Goal: Find contact information: Find contact information

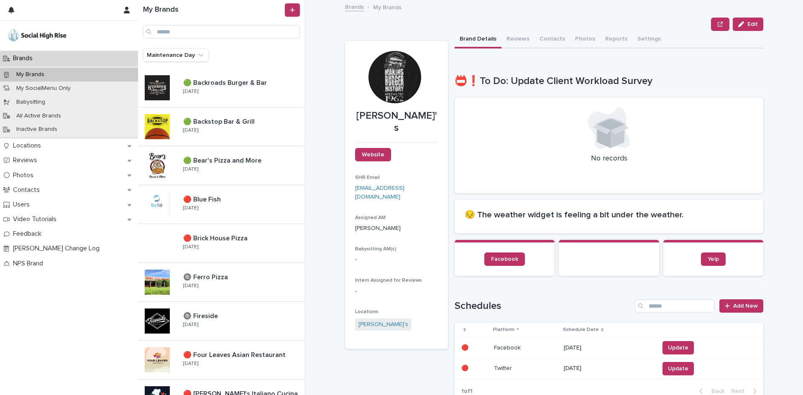
scroll to position [889, 0]
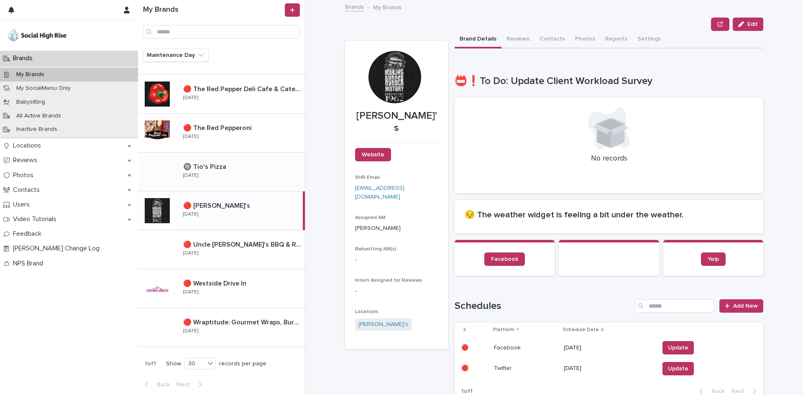
click at [206, 164] on p "🔘 Tio's Pizza" at bounding box center [205, 166] width 45 height 10
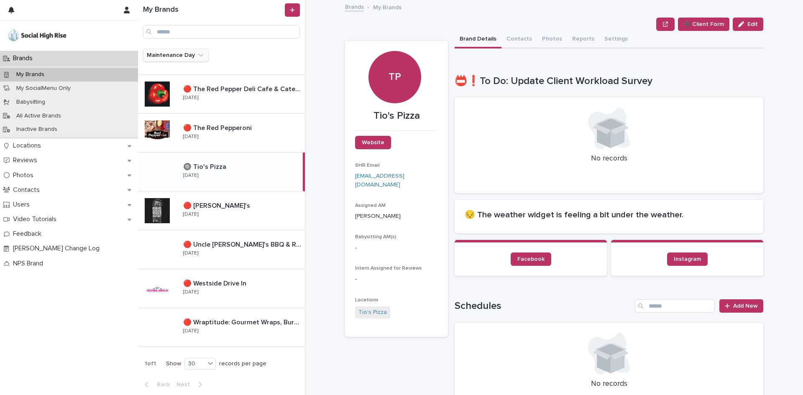
click at [179, 55] on button "Maintenance Day" at bounding box center [176, 55] width 66 height 13
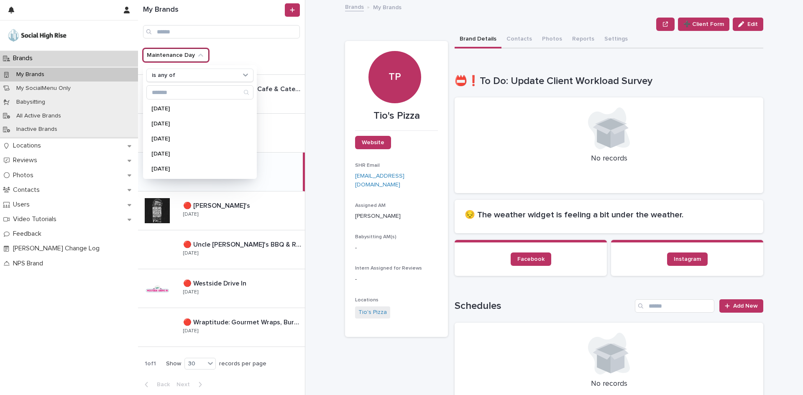
click at [314, 86] on div "My Brands Maintenance Day is any of [DATE] [DATE] [DATE] [DATE] [DATE] 🟢 Backro…" at bounding box center [470, 197] width 665 height 395
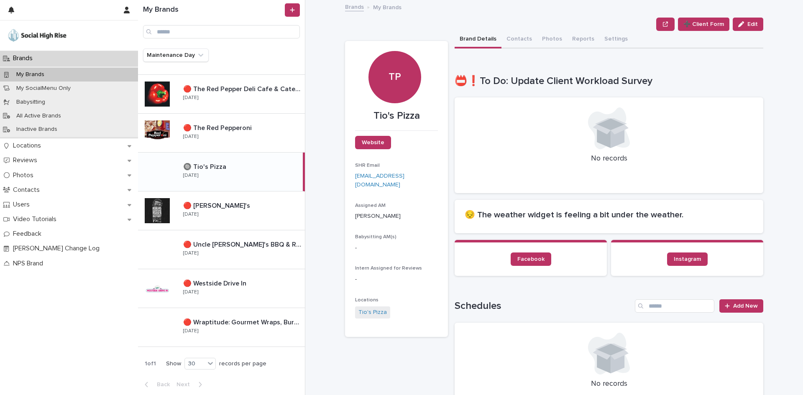
click at [230, 168] on p at bounding box center [241, 167] width 116 height 8
click at [515, 38] on button "Contacts" at bounding box center [520, 40] width 36 height 18
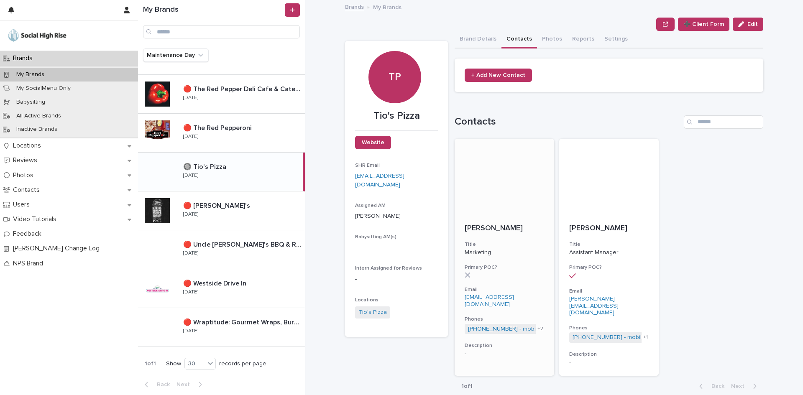
click at [526, 228] on p "[PERSON_NAME]" at bounding box center [504, 228] width 79 height 9
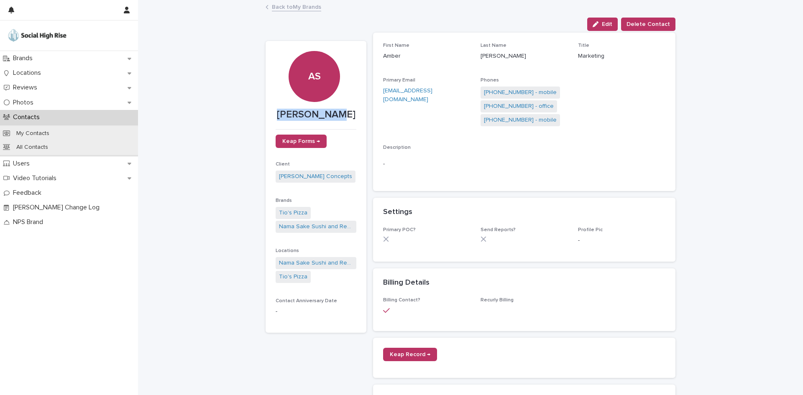
drag, startPoint x: 283, startPoint y: 115, endPoint x: 351, endPoint y: 116, distance: 68.2
click at [351, 116] on p "[PERSON_NAME]" at bounding box center [316, 115] width 81 height 12
copy p "[PERSON_NAME]"
drag, startPoint x: 377, startPoint y: 89, endPoint x: 447, endPoint y: 91, distance: 70.3
click at [447, 91] on div "First Name [PERSON_NAME] Last Name [PERSON_NAME] Title Marketing Primary Email …" at bounding box center [524, 112] width 302 height 159
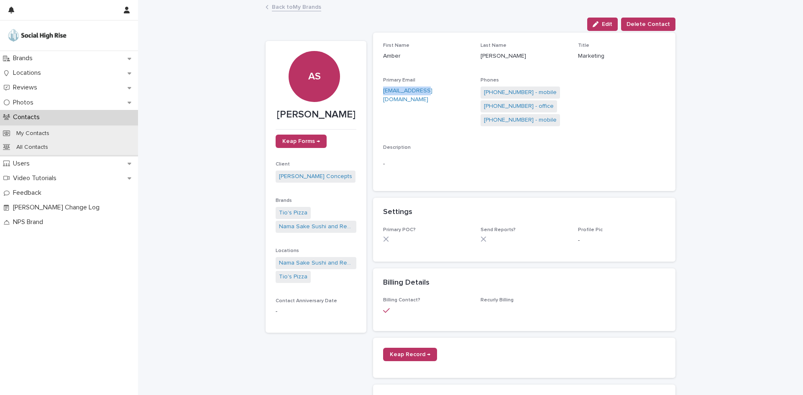
copy link "[EMAIL_ADDRESS][DOMAIN_NAME]"
click at [526, 91] on link "[PHONE_NUMBER] - mobile" at bounding box center [520, 92] width 73 height 9
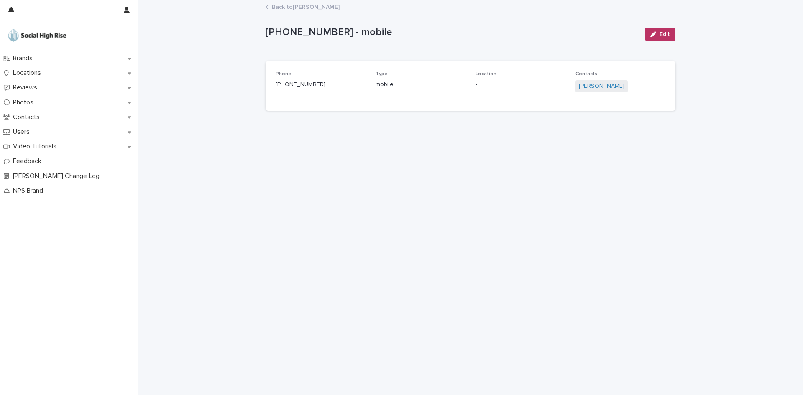
drag, startPoint x: 330, startPoint y: 85, endPoint x: 281, endPoint y: 86, distance: 49.0
click at [281, 86] on p "[PHONE_NUMBER]" at bounding box center [321, 84] width 90 height 9
copy link "[PHONE_NUMBER]"
click at [292, 8] on link "Back to [PERSON_NAME]" at bounding box center [306, 7] width 68 height 10
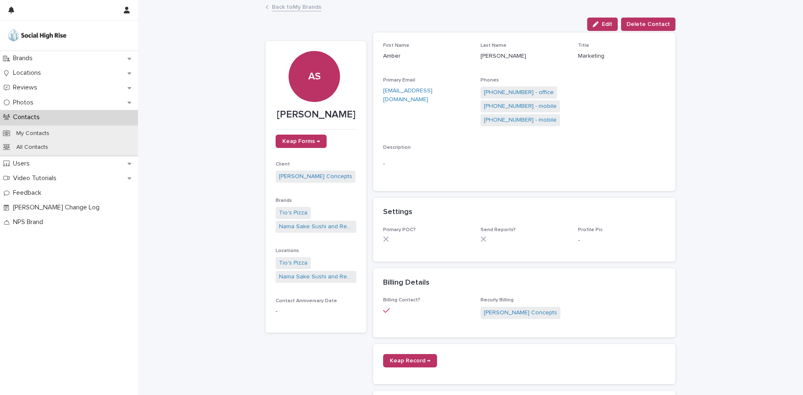
click at [310, 9] on link "Back to My Brands" at bounding box center [296, 7] width 49 height 10
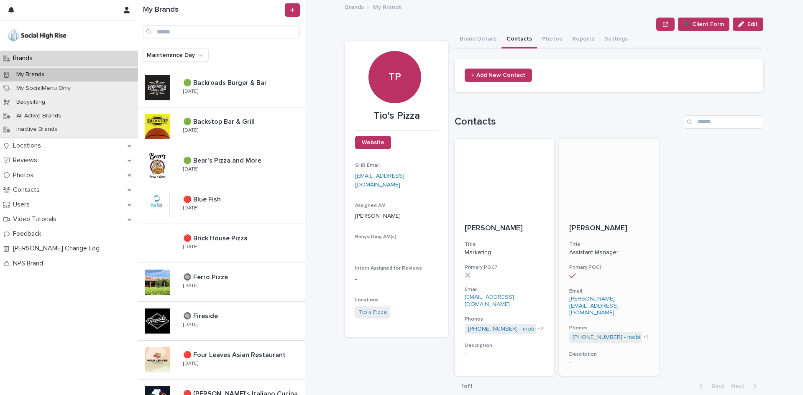
click at [605, 233] on p "[PERSON_NAME]" at bounding box center [608, 228] width 79 height 9
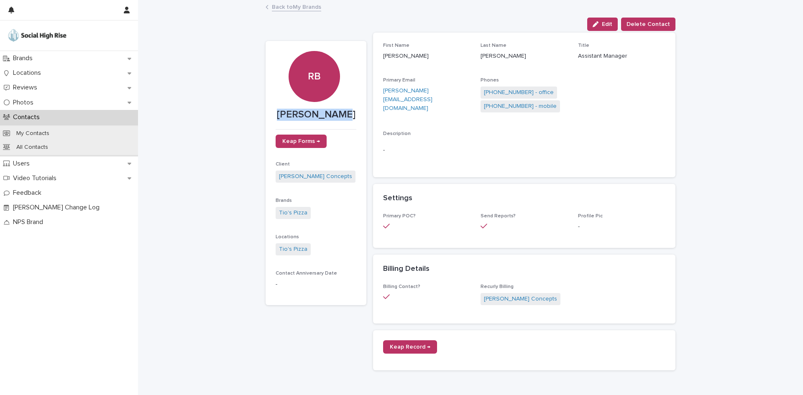
drag, startPoint x: 271, startPoint y: 116, endPoint x: 347, endPoint y: 116, distance: 75.7
click at [347, 116] on section "RB [PERSON_NAME] Keap Forms → Client [PERSON_NAME] Concepts Brands Tio's Pizza …" at bounding box center [316, 173] width 101 height 265
copy p "[PERSON_NAME]"
click at [282, 6] on link "Back to My Brands" at bounding box center [296, 7] width 49 height 10
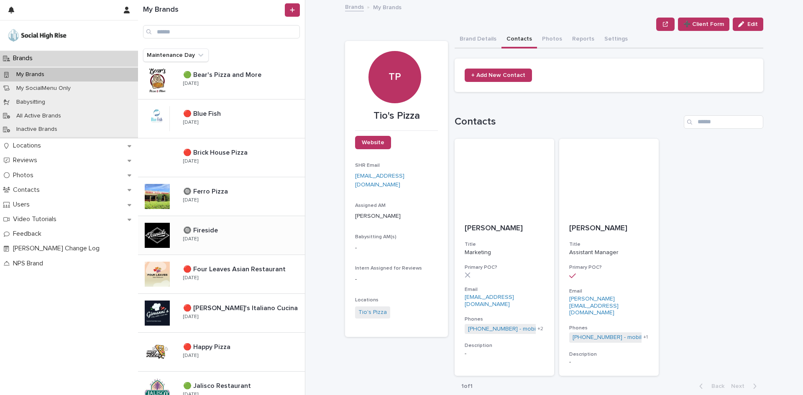
scroll to position [209, 0]
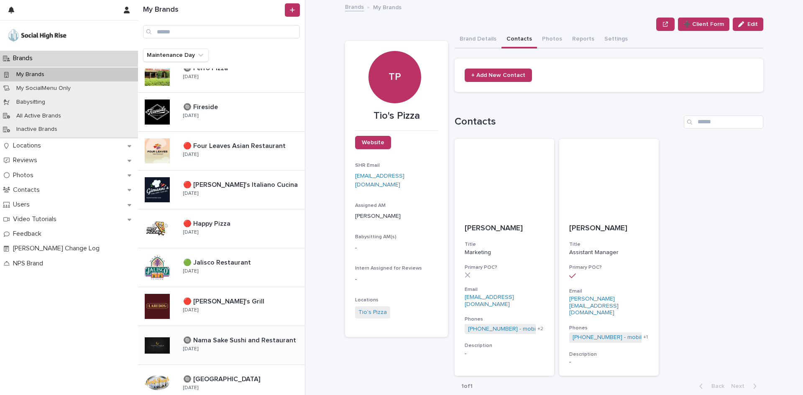
click at [244, 351] on div "🔘 Nama Sake Sushi and Restaurant 🔘 Nama Sake Sushi and Restaurant [DATE]" at bounding box center [241, 345] width 128 height 24
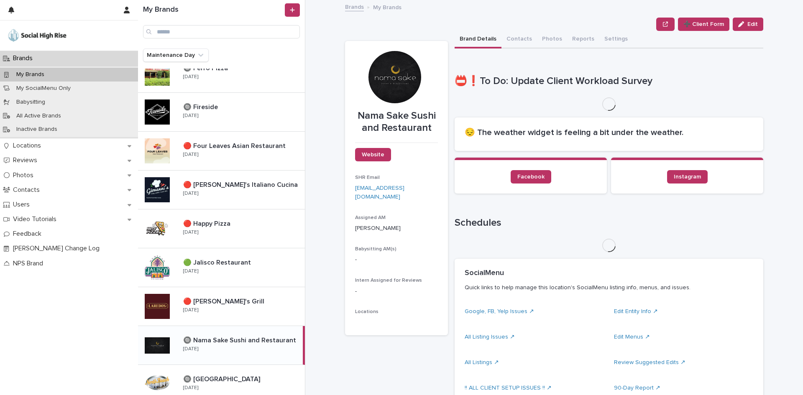
click at [513, 49] on div "**********" at bounding box center [609, 368] width 309 height 638
click at [513, 41] on button "Contacts" at bounding box center [520, 40] width 36 height 18
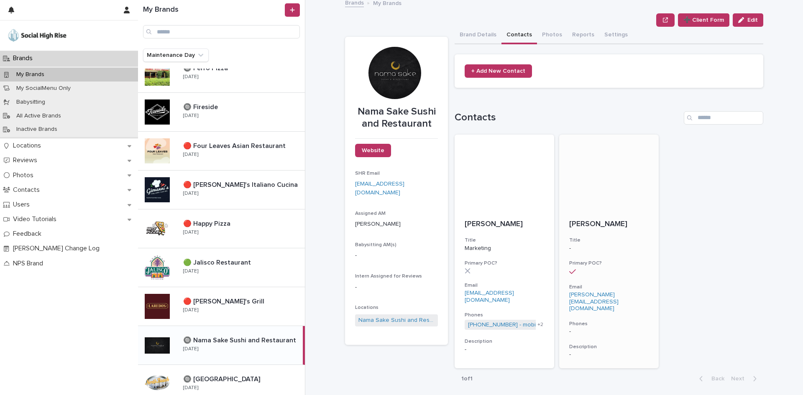
scroll to position [5, 0]
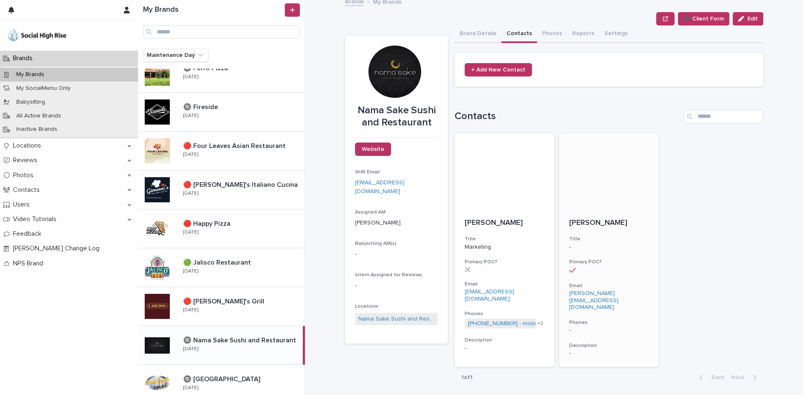
click at [584, 264] on h3 "Primary POC?" at bounding box center [608, 262] width 79 height 7
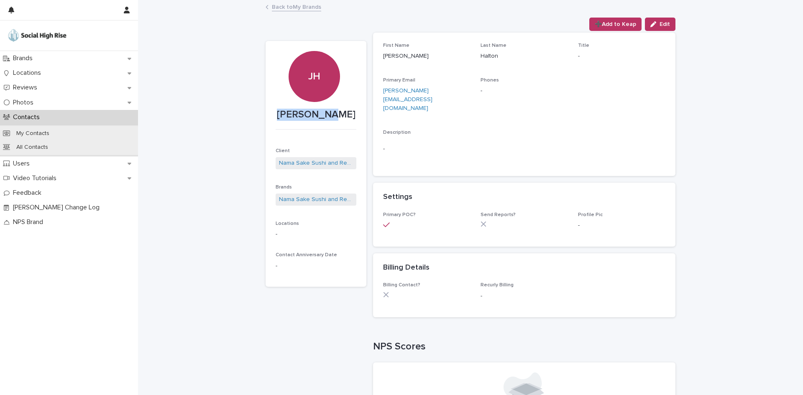
drag, startPoint x: 353, startPoint y: 113, endPoint x: 261, endPoint y: 113, distance: 92.0
click at [261, 113] on div "Loading... Saving… Loading... Saving… [PERSON_NAME] ➕Add to Keap Edit ➕Add to K…" at bounding box center [470, 258] width 418 height 515
copy p "[PERSON_NAME]"
click at [440, 88] on p "[PERSON_NAME][EMAIL_ADDRESS][DOMAIN_NAME]" at bounding box center [426, 100] width 87 height 26
click at [420, 92] on link "[PERSON_NAME][EMAIL_ADDRESS][DOMAIN_NAME]" at bounding box center [407, 99] width 49 height 23
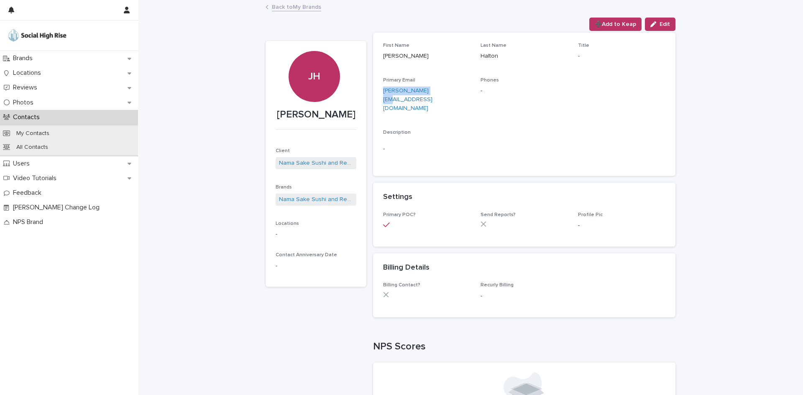
drag, startPoint x: 374, startPoint y: 88, endPoint x: 466, endPoint y: 88, distance: 92.5
click at [466, 88] on div "First Name [PERSON_NAME] Last Name [PERSON_NAME] Title - Primary Email [PERSON_…" at bounding box center [524, 105] width 302 height 144
copy link "[PERSON_NAME][EMAIL_ADDRESS][DOMAIN_NAME]"
click at [302, 10] on link "Back to My Brands" at bounding box center [296, 7] width 49 height 10
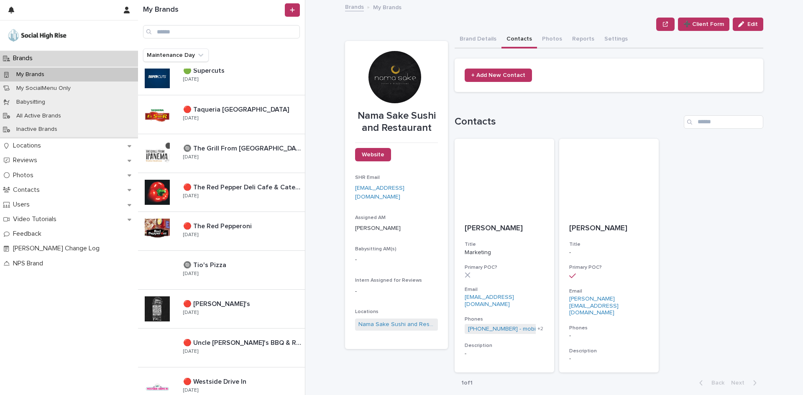
scroll to position [795, 0]
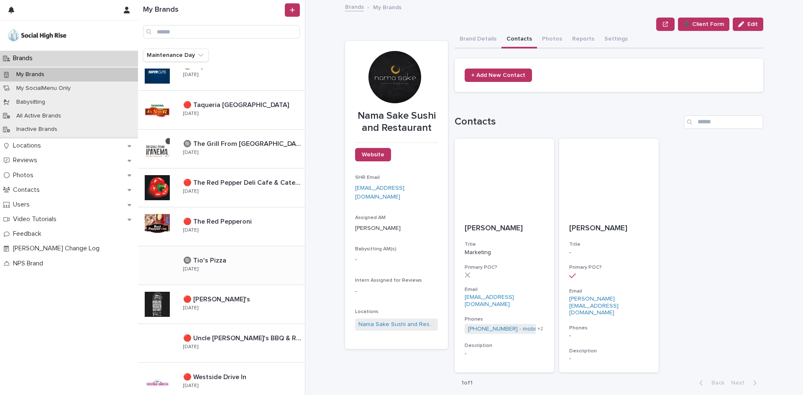
click at [214, 262] on p "🔘 Tio's Pizza" at bounding box center [205, 260] width 45 height 10
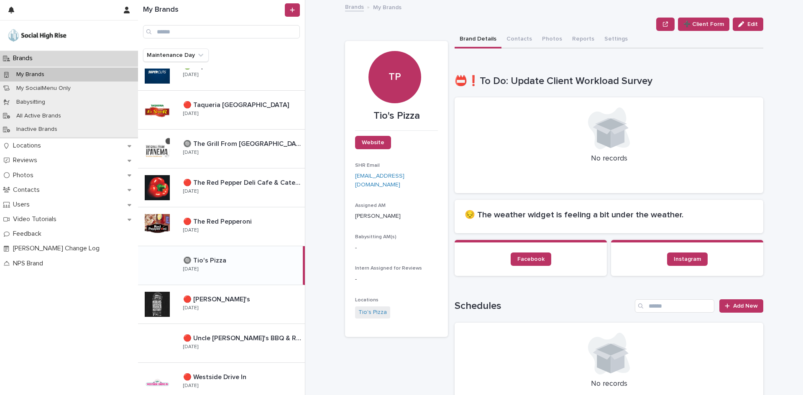
click at [520, 34] on button "Contacts" at bounding box center [520, 40] width 36 height 18
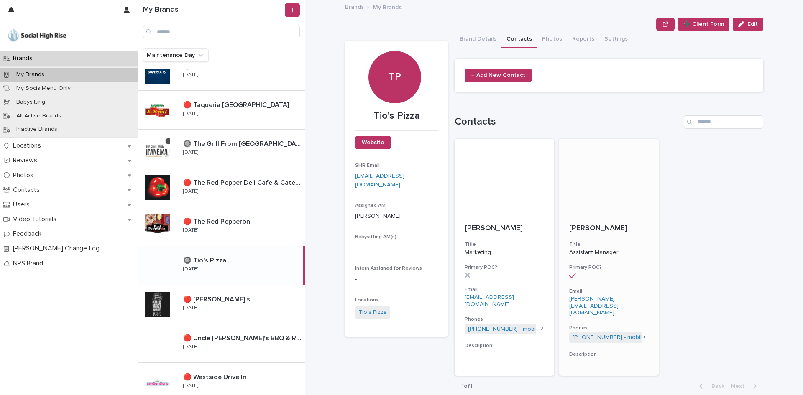
click at [589, 229] on p "[PERSON_NAME]" at bounding box center [608, 228] width 79 height 9
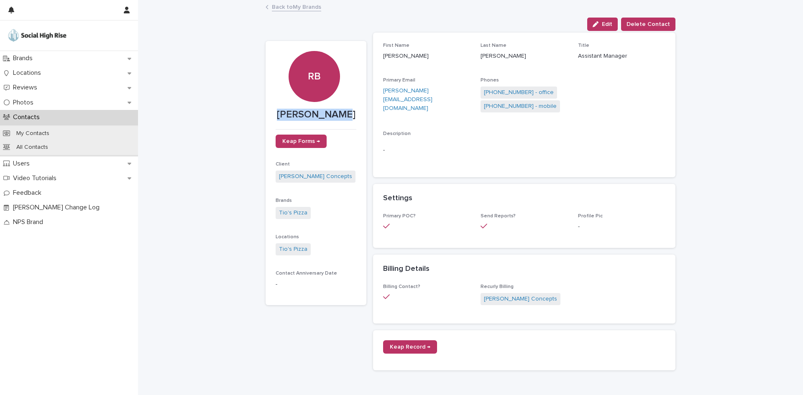
drag, startPoint x: 346, startPoint y: 114, endPoint x: 265, endPoint y: 118, distance: 81.3
click at [266, 118] on section "RB [PERSON_NAME] Keap Forms → Client [PERSON_NAME] Concepts Brands Tio's Pizza …" at bounding box center [316, 173] width 101 height 265
copy p "[PERSON_NAME]"
drag, startPoint x: 367, startPoint y: 92, endPoint x: 462, endPoint y: 90, distance: 95.4
click at [462, 90] on div "RB [PERSON_NAME] Keap Forms → Client [PERSON_NAME] Concepts Brands Tio's Pizza …" at bounding box center [471, 289] width 410 height 517
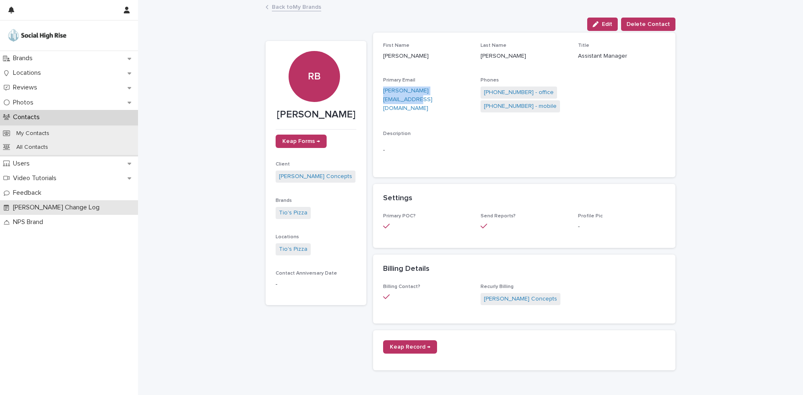
copy link "[PERSON_NAME][EMAIL_ADDRESS][DOMAIN_NAME]"
click at [509, 106] on link "[PHONE_NUMBER] - mobile" at bounding box center [520, 106] width 73 height 9
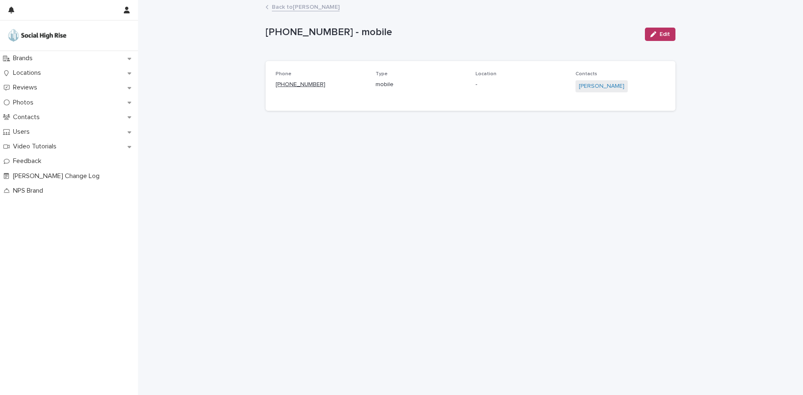
drag, startPoint x: 309, startPoint y: 82, endPoint x: 283, endPoint y: 83, distance: 26.4
click at [283, 83] on p "[PHONE_NUMBER]" at bounding box center [321, 84] width 90 height 9
copy link "[PHONE_NUMBER]"
click at [292, 8] on link "Back to [PERSON_NAME]" at bounding box center [306, 7] width 68 height 10
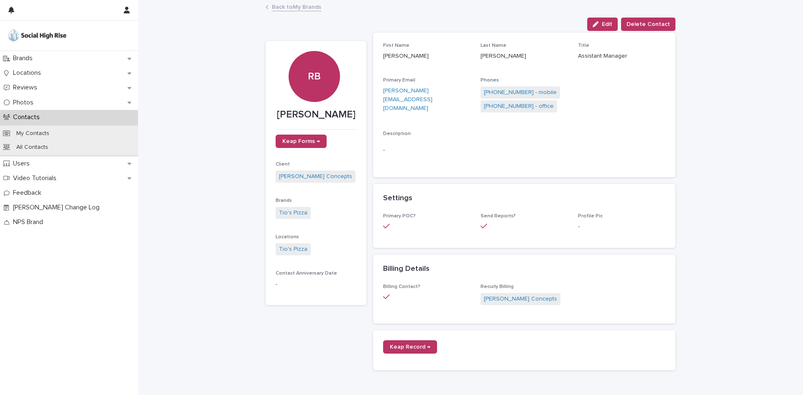
click at [297, 7] on link "Back to My Brands" at bounding box center [296, 7] width 49 height 10
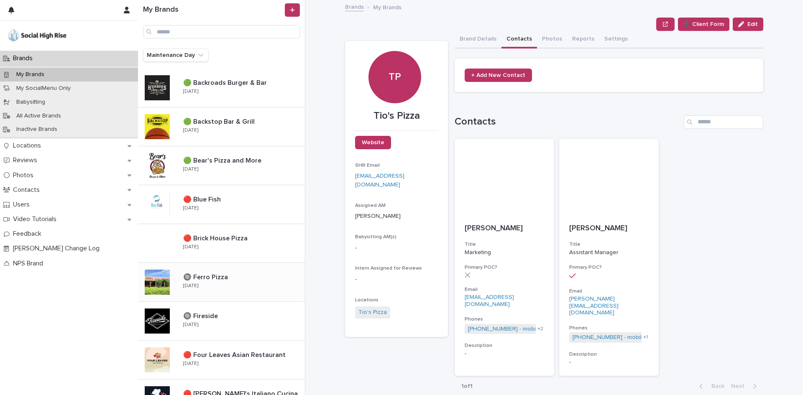
click at [204, 276] on p "🔘 Ferro Pizza" at bounding box center [206, 277] width 46 height 10
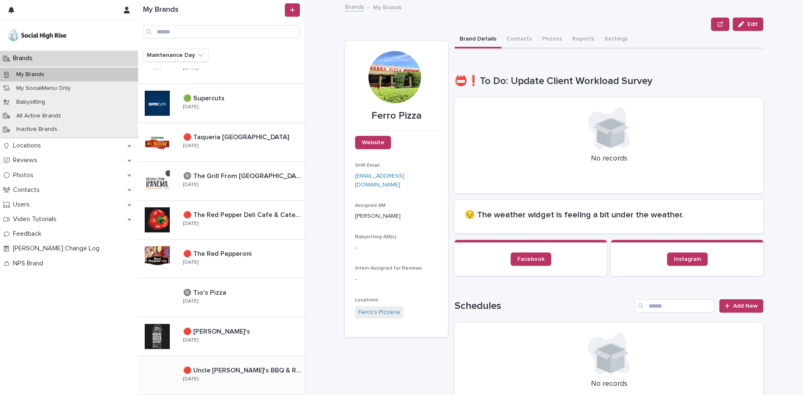
scroll to position [879, 0]
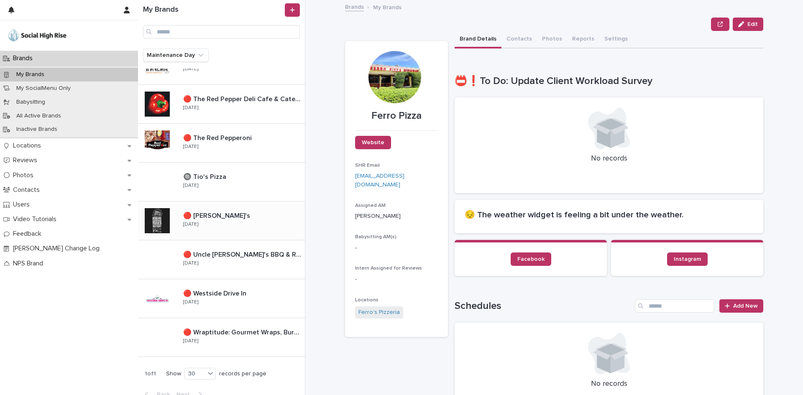
click at [220, 224] on div "🔴 [PERSON_NAME]'s 🔴 [PERSON_NAME]'s [DATE]" at bounding box center [241, 221] width 128 height 24
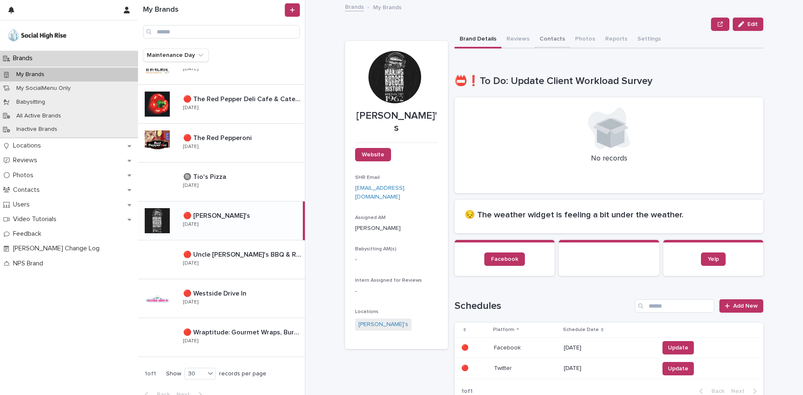
click at [554, 39] on button "Contacts" at bounding box center [553, 40] width 36 height 18
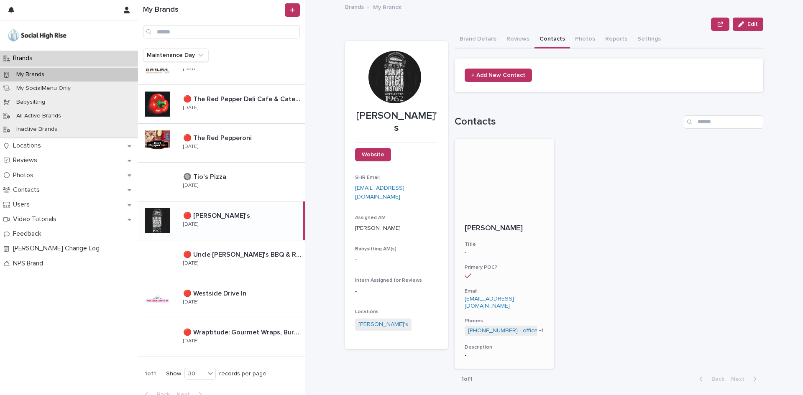
click at [531, 299] on p "[EMAIL_ADDRESS][DOMAIN_NAME]" at bounding box center [504, 303] width 79 height 14
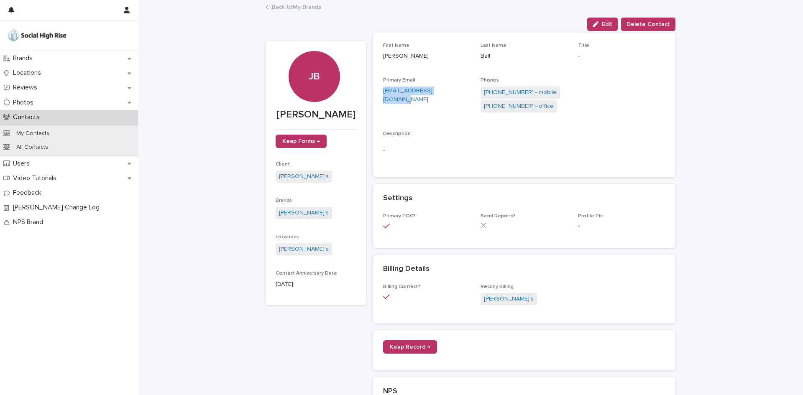
drag, startPoint x: 369, startPoint y: 90, endPoint x: 456, endPoint y: 90, distance: 86.6
click at [456, 90] on div "JB [PERSON_NAME] Keap Forms → Client [PERSON_NAME]'s Brands [PERSON_NAME]'s Loc…" at bounding box center [471, 326] width 410 height 591
copy link "[EMAIL_ADDRESS][DOMAIN_NAME]"
click at [519, 91] on link "[PHONE_NUMBER] - mobile" at bounding box center [520, 92] width 73 height 9
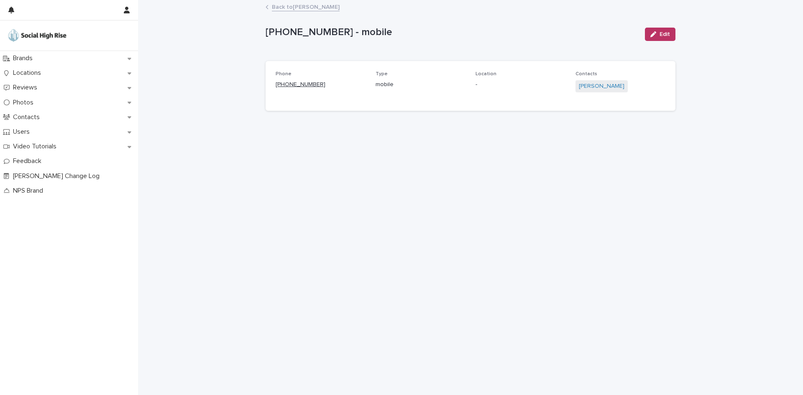
drag, startPoint x: 331, startPoint y: 83, endPoint x: 283, endPoint y: 83, distance: 47.7
click at [283, 83] on p "[PHONE_NUMBER]" at bounding box center [321, 84] width 90 height 9
click at [286, 7] on link "Back to [PERSON_NAME]" at bounding box center [306, 7] width 68 height 10
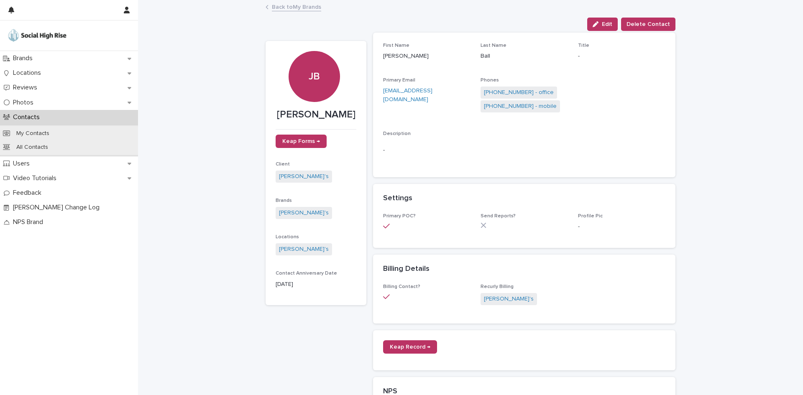
click at [306, 9] on link "Back to My Brands" at bounding box center [296, 7] width 49 height 10
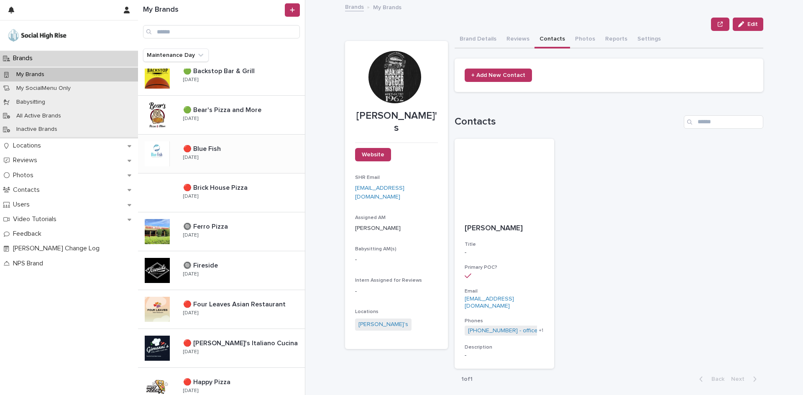
scroll to position [84, 0]
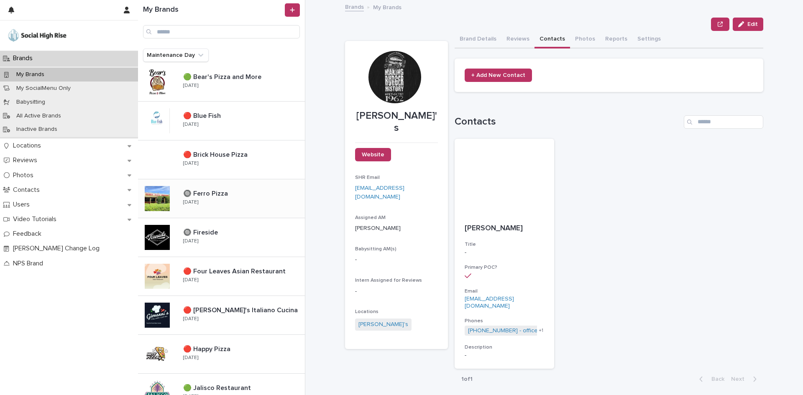
click at [256, 200] on div "🔘 Ferro Pizza 🔘 Ferro Pizza [DATE]" at bounding box center [241, 199] width 128 height 24
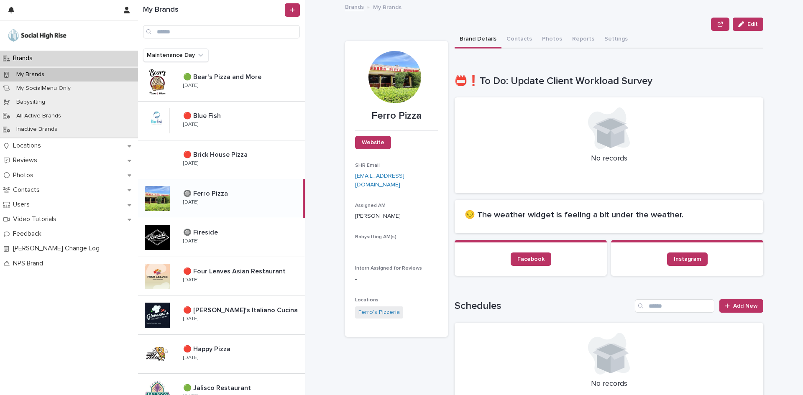
click at [522, 30] on div "Edit" at bounding box center [554, 24] width 418 height 13
click at [522, 33] on button "Contacts" at bounding box center [520, 40] width 36 height 18
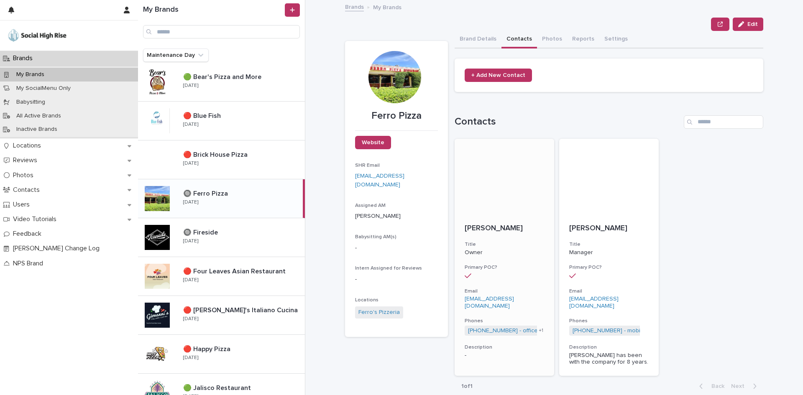
scroll to position [14, 0]
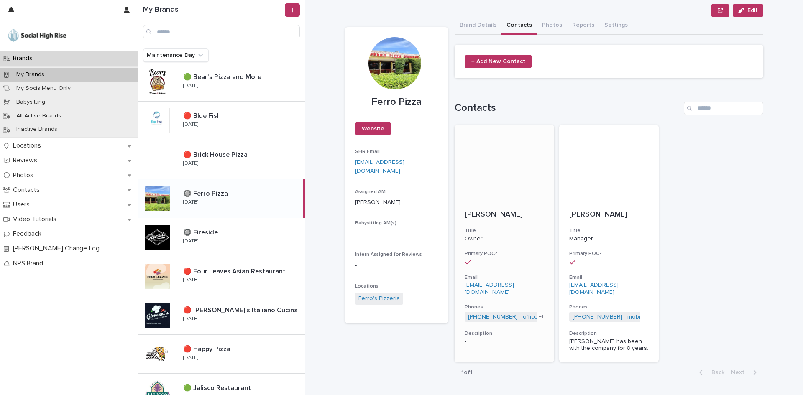
click at [513, 212] on p "[PERSON_NAME]" at bounding box center [504, 214] width 79 height 9
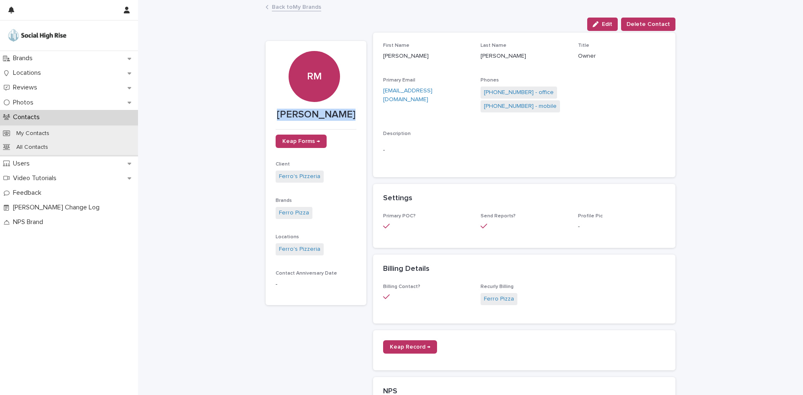
drag, startPoint x: 354, startPoint y: 115, endPoint x: 269, endPoint y: 118, distance: 85.0
click at [269, 118] on section "RM [PERSON_NAME] Keap Forms → Client Ferro's Pizzeria Brands Ferro Pizza Locati…" at bounding box center [316, 173] width 101 height 265
click at [328, 116] on p "[PERSON_NAME]" at bounding box center [316, 115] width 81 height 12
drag, startPoint x: 282, startPoint y: 115, endPoint x: 253, endPoint y: 115, distance: 29.7
click at [253, 115] on div "Loading... Saving… Loading... Saving… [PERSON_NAME] Edit Delete Contact Edit De…" at bounding box center [470, 332] width 665 height 663
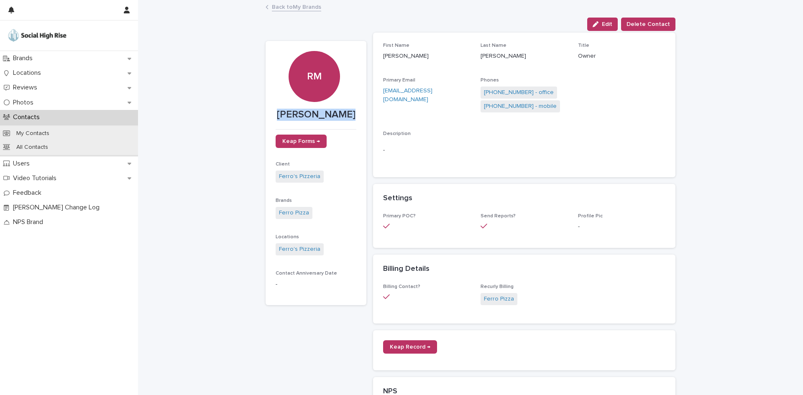
click at [310, 8] on link "Back to My Brands" at bounding box center [296, 7] width 49 height 10
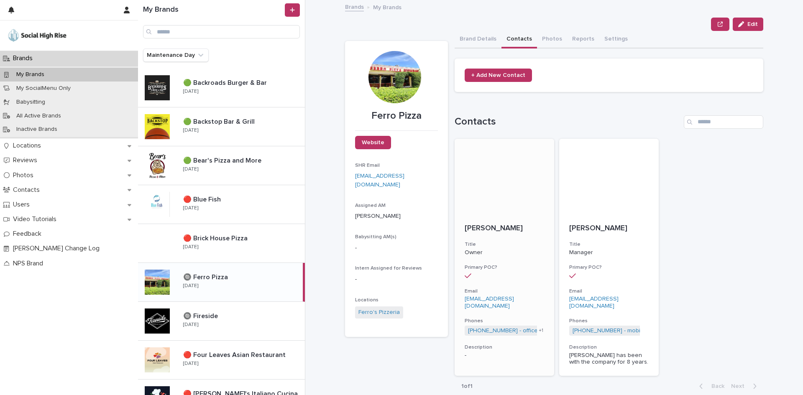
click at [481, 301] on link "[EMAIL_ADDRESS][DOMAIN_NAME]" at bounding box center [489, 302] width 49 height 13
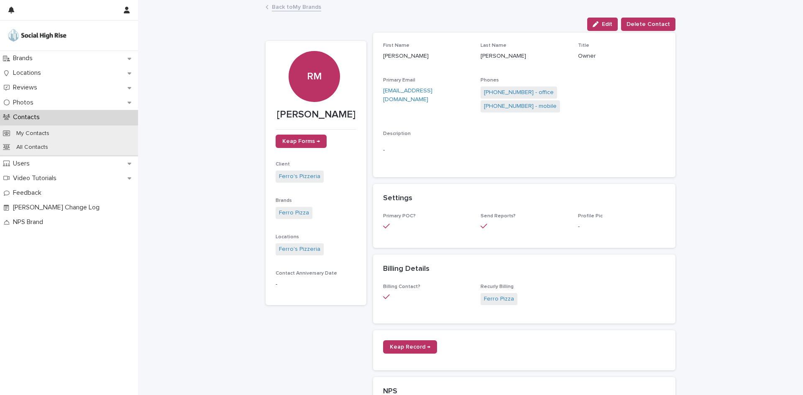
drag, startPoint x: 408, startPoint y: 99, endPoint x: 367, endPoint y: 90, distance: 41.5
click at [367, 90] on div "RM [PERSON_NAME] Keap Forms → Client Ferro's Pizzeria Brands Ferro Pizza Locati…" at bounding box center [471, 326] width 410 height 591
click at [525, 109] on link "[PHONE_NUMBER] - mobile" at bounding box center [520, 106] width 73 height 9
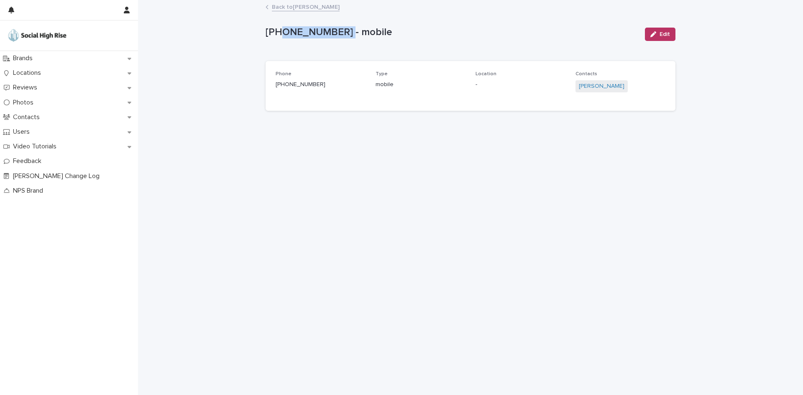
drag, startPoint x: 341, startPoint y: 31, endPoint x: 277, endPoint y: 31, distance: 64.0
click at [277, 31] on p "[PHONE_NUMBER] - mobile" at bounding box center [452, 32] width 373 height 12
click at [297, 1] on div "[PHONE_NUMBER] - mobile Edit [PHONE_NUMBER] - mobile Edit Sorry, there was an e…" at bounding box center [471, 59] width 410 height 117
click at [297, 5] on link "Back to [PERSON_NAME]" at bounding box center [306, 7] width 68 height 10
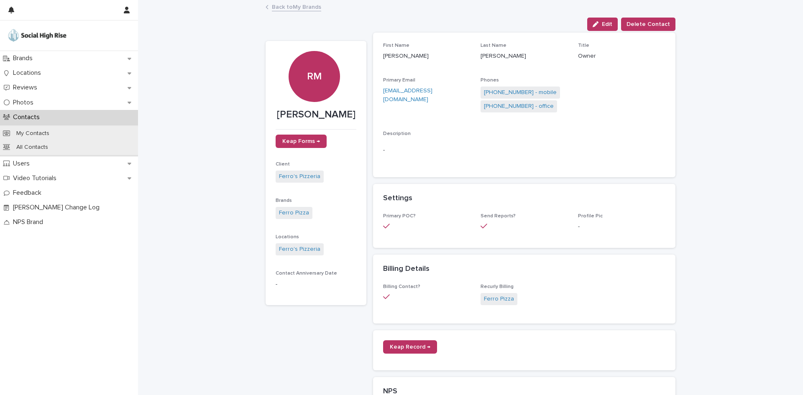
click at [290, 9] on link "Back to My Brands" at bounding box center [296, 7] width 49 height 10
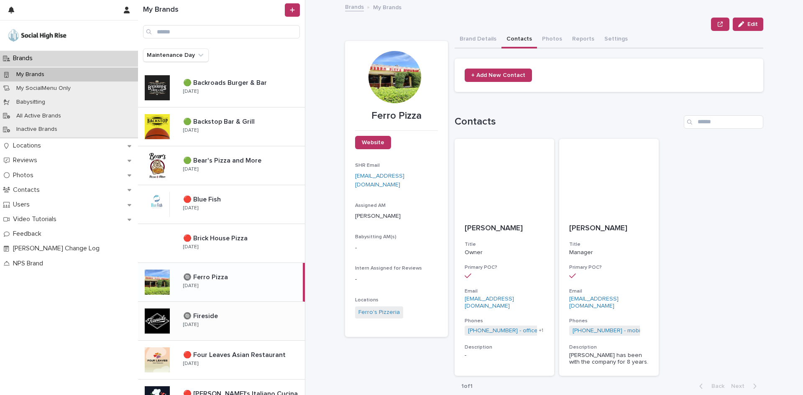
click at [206, 314] on p "🔘 Fireside" at bounding box center [201, 316] width 36 height 10
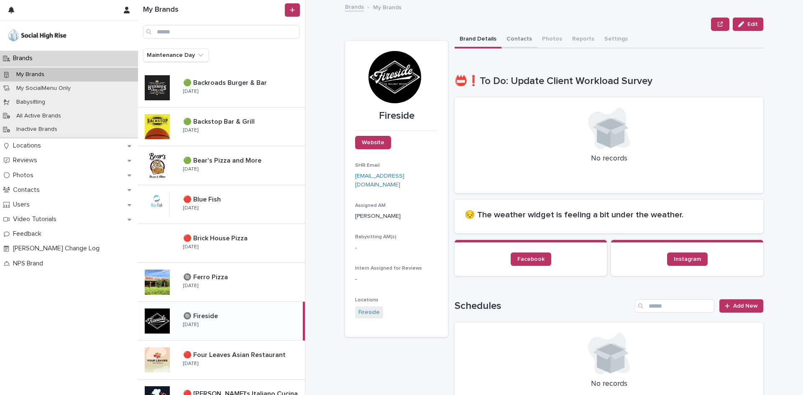
click at [517, 35] on button "Contacts" at bounding box center [520, 40] width 36 height 18
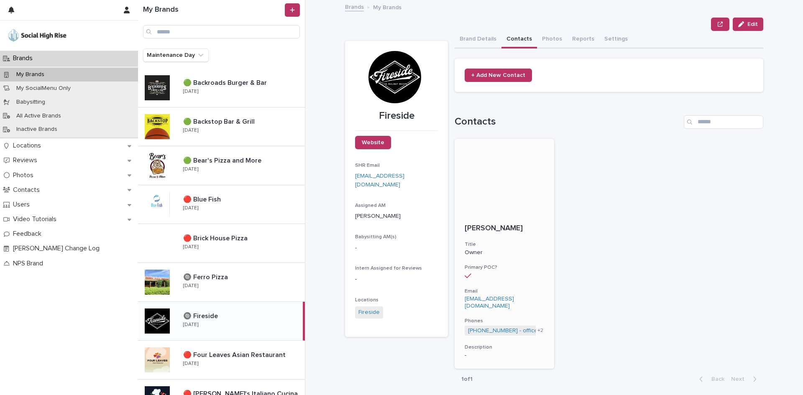
click at [502, 226] on p "[PERSON_NAME]" at bounding box center [504, 228] width 79 height 9
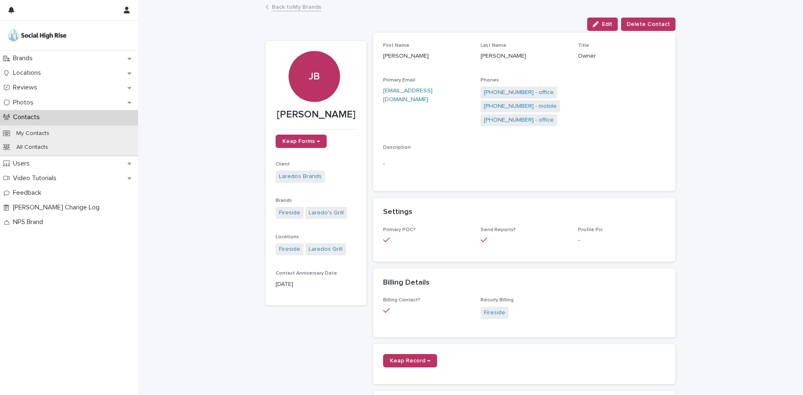
drag, startPoint x: 360, startPoint y: 117, endPoint x: 263, endPoint y: 117, distance: 97.5
click at [266, 117] on section "[PERSON_NAME] Keap Forms → Client Laredos Brands Brands Fireside Laredo's Grill…" at bounding box center [316, 173] width 101 height 265
click at [282, 5] on link "Back to My Brands" at bounding box center [296, 7] width 49 height 10
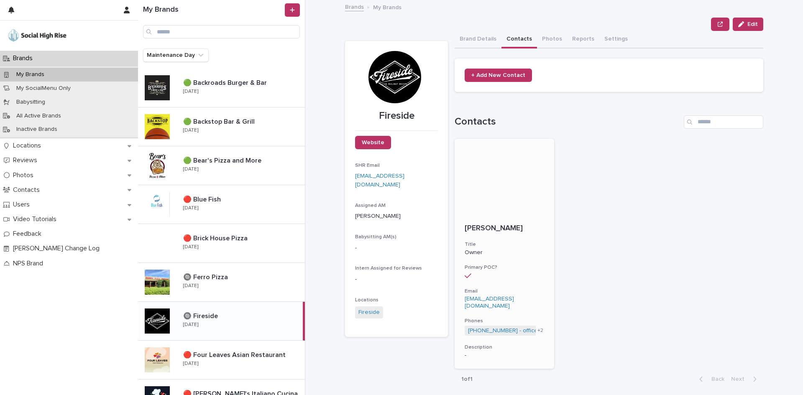
click at [490, 295] on div "[EMAIL_ADDRESS][DOMAIN_NAME]" at bounding box center [504, 302] width 79 height 16
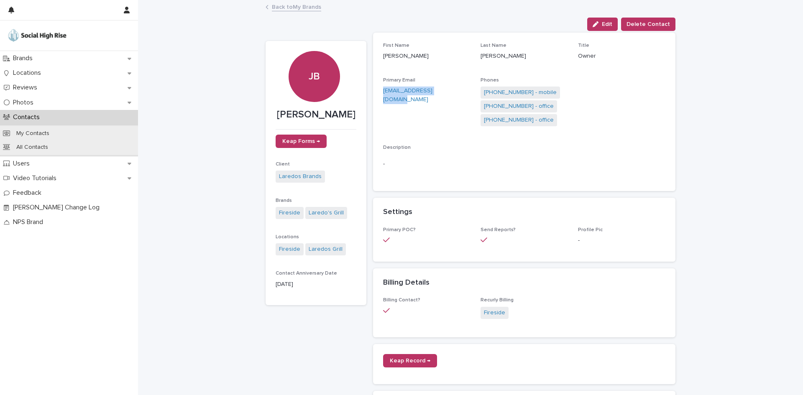
drag, startPoint x: 448, startPoint y: 92, endPoint x: 371, endPoint y: 91, distance: 77.4
click at [373, 91] on div "First Name [PERSON_NAME] Last Name [PERSON_NAME] Title Owner Primary Email [EMA…" at bounding box center [524, 112] width 302 height 159
click at [529, 109] on link "[PHONE_NUMBER] - office" at bounding box center [519, 106] width 70 height 9
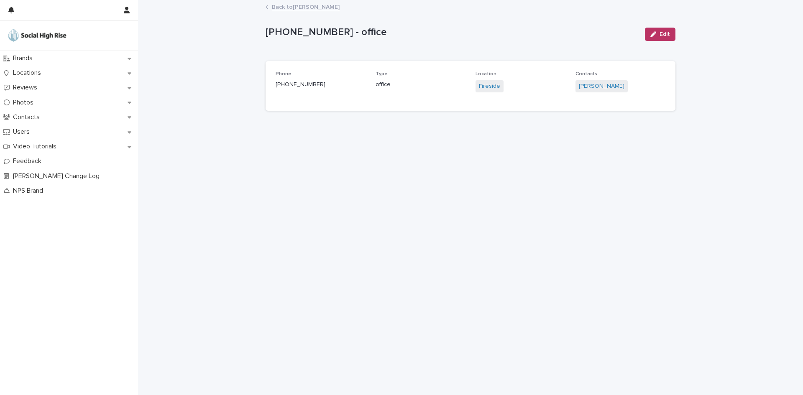
click at [292, 7] on link "Back to [PERSON_NAME]" at bounding box center [306, 7] width 68 height 10
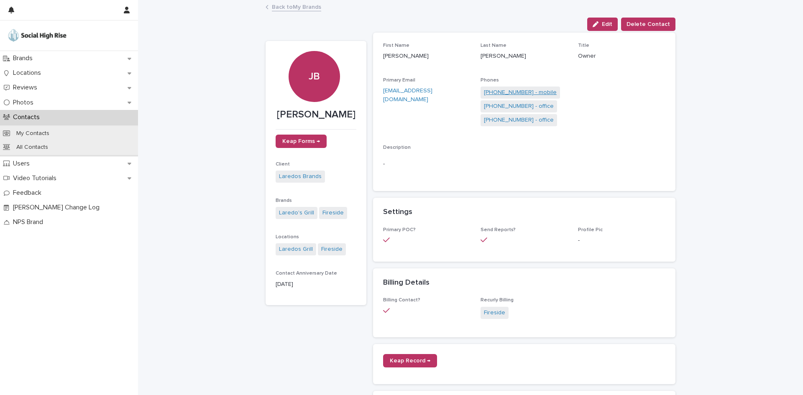
click at [509, 95] on link "[PHONE_NUMBER] - mobile" at bounding box center [520, 92] width 73 height 9
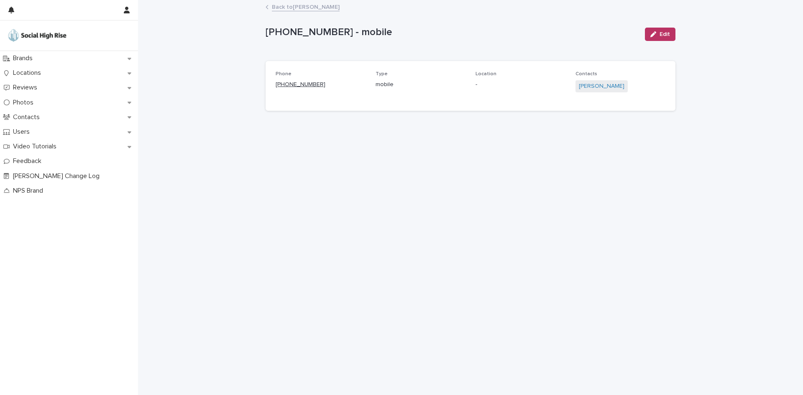
drag, startPoint x: 342, startPoint y: 86, endPoint x: 282, endPoint y: 83, distance: 60.7
click at [282, 83] on p "[PHONE_NUMBER]" at bounding box center [321, 84] width 90 height 9
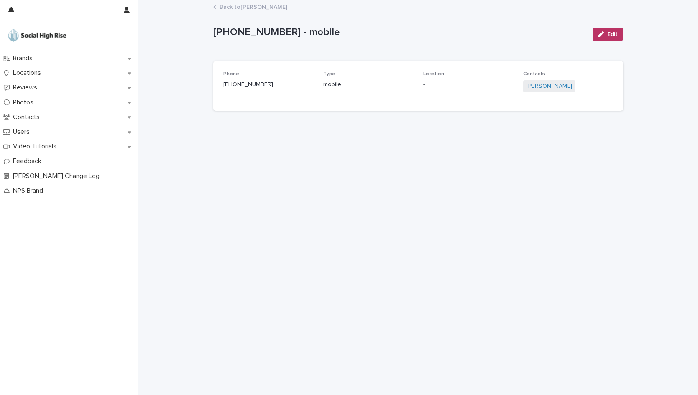
click at [280, 92] on div "Phone [PHONE_NUMBER]" at bounding box center [268, 83] width 90 height 25
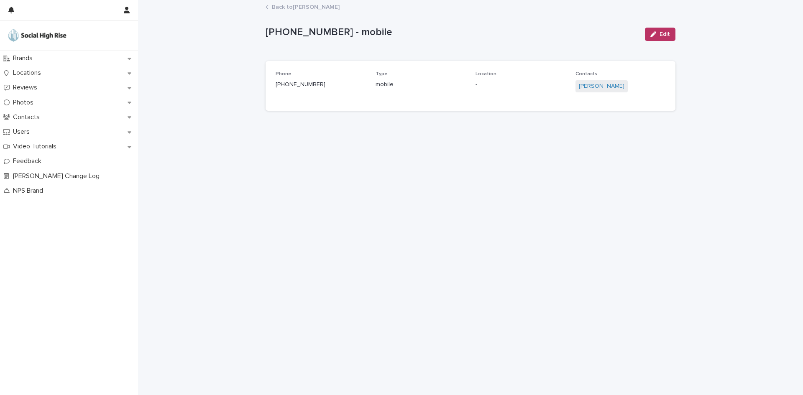
click at [273, 85] on div "Phone [PHONE_NUMBER] Type mobile Location - Contacts [PERSON_NAME][GEOGRAPHIC_D…" at bounding box center [471, 86] width 410 height 50
drag, startPoint x: 336, startPoint y: 85, endPoint x: 282, endPoint y: 86, distance: 53.1
click at [282, 86] on p "[PHONE_NUMBER]" at bounding box center [321, 84] width 90 height 9
click at [293, 8] on link "Back to [PERSON_NAME]" at bounding box center [306, 7] width 68 height 10
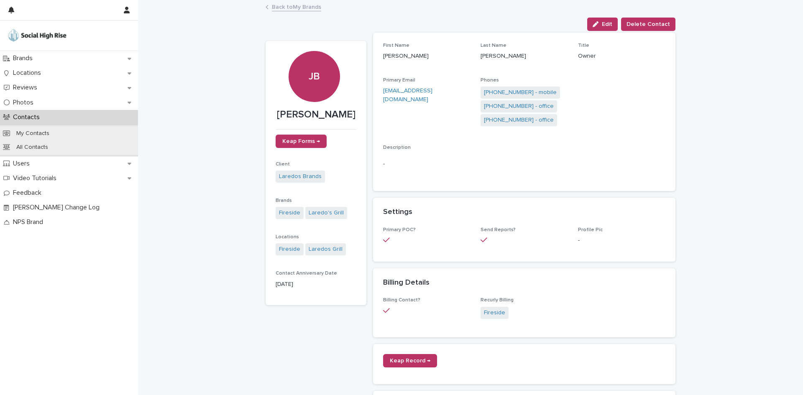
click at [308, 5] on link "Back to My Brands" at bounding box center [296, 7] width 49 height 10
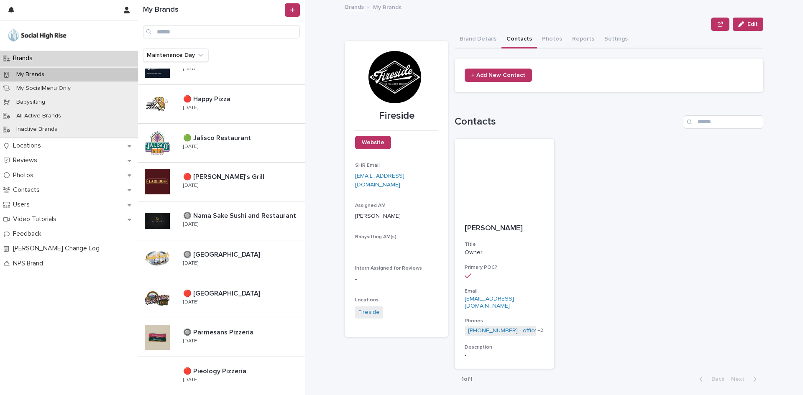
scroll to position [335, 0]
click at [241, 246] on div "🔘 [GEOGRAPHIC_DATA] 🔘 [GEOGRAPHIC_DATA] [DATE]" at bounding box center [221, 259] width 167 height 39
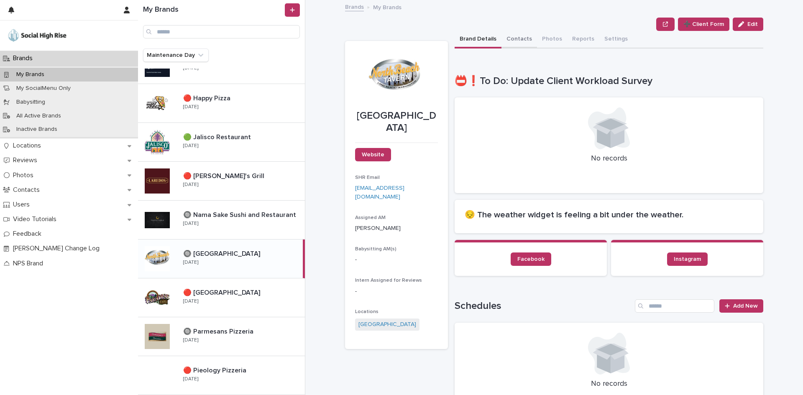
click at [515, 36] on button "Contacts" at bounding box center [520, 40] width 36 height 18
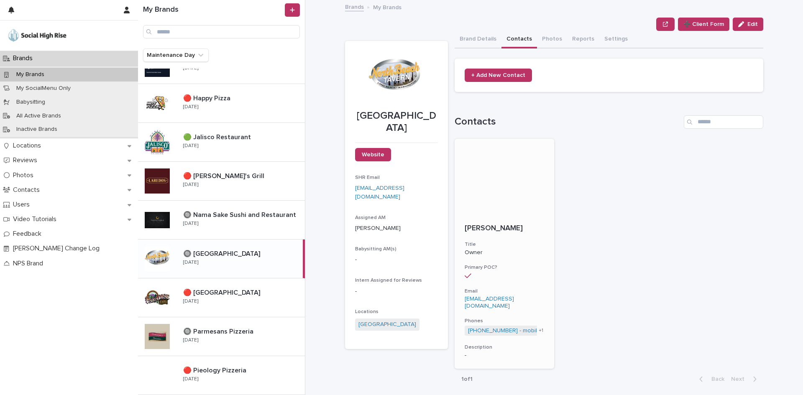
click at [520, 226] on p "[PERSON_NAME]" at bounding box center [504, 228] width 79 height 9
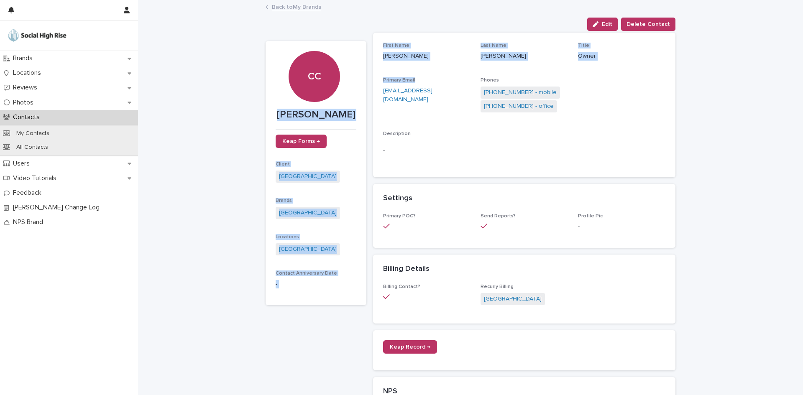
drag, startPoint x: 287, startPoint y: 112, endPoint x: 375, endPoint y: 112, distance: 87.9
click at [375, 112] on div "CC [PERSON_NAME] Keap Forms → Client [GEOGRAPHIC_DATA] [GEOGRAPHIC_DATA] Locati…" at bounding box center [471, 326] width 410 height 591
click at [347, 110] on p "[PERSON_NAME]" at bounding box center [316, 115] width 81 height 12
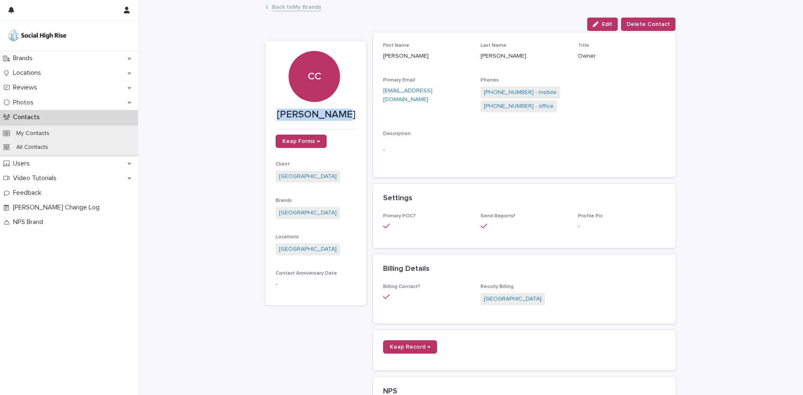
drag, startPoint x: 348, startPoint y: 112, endPoint x: 276, endPoint y: 118, distance: 72.7
click at [276, 118] on p "[PERSON_NAME]" at bounding box center [316, 115] width 81 height 12
drag, startPoint x: 378, startPoint y: 92, endPoint x: 469, endPoint y: 87, distance: 90.9
click at [469, 87] on div "First Name [PERSON_NAME] Last Name [PERSON_NAME] Title Owner Primary Email [EMA…" at bounding box center [524, 105] width 302 height 145
click at [525, 92] on link "[PHONE_NUMBER] - mobile" at bounding box center [520, 92] width 73 height 9
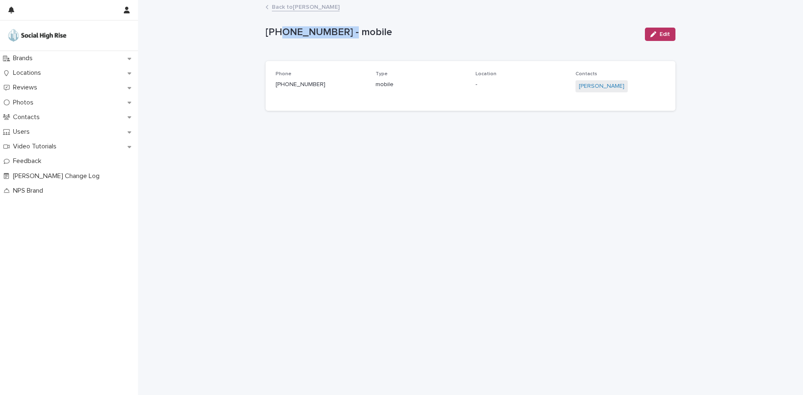
drag, startPoint x: 343, startPoint y: 33, endPoint x: 280, endPoint y: 30, distance: 62.8
click at [280, 30] on p "[PHONE_NUMBER] - mobile" at bounding box center [452, 32] width 373 height 12
click at [277, 3] on link "Back to [PERSON_NAME]" at bounding box center [306, 7] width 68 height 10
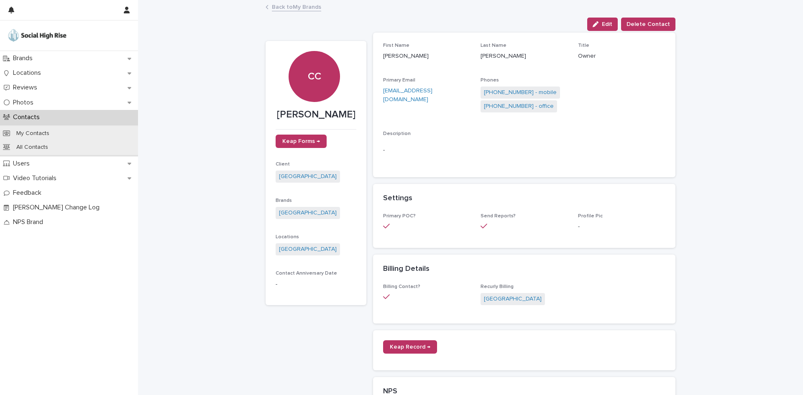
click at [308, 14] on div "[PERSON_NAME] Edit Delete Contact Edit Delete Contact CC [PERSON_NAME] Forms → …" at bounding box center [471, 311] width 410 height 621
click at [308, 11] on div "Back to My Brands" at bounding box center [470, 8] width 418 height 12
click at [308, 9] on link "Back to My Brands" at bounding box center [296, 7] width 49 height 10
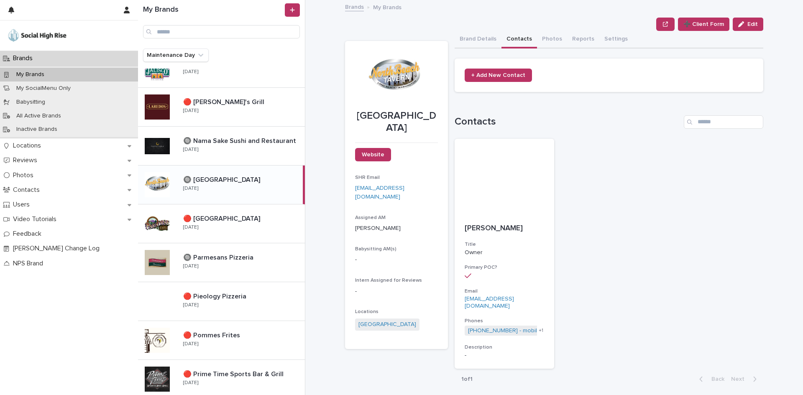
scroll to position [418, 0]
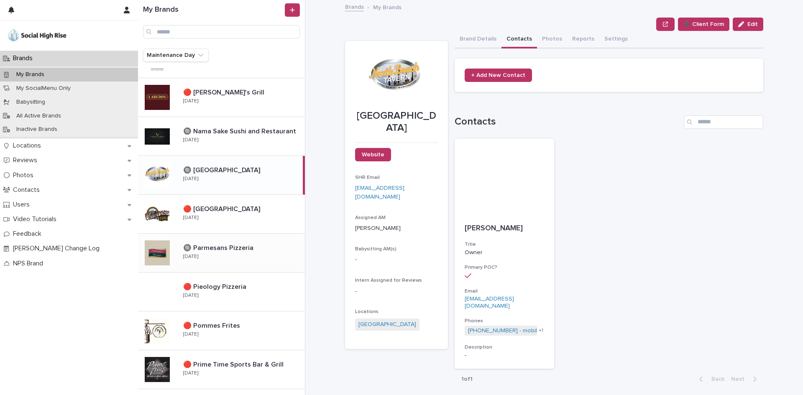
click at [210, 251] on p "🔘 Parmesans Pizzeria" at bounding box center [219, 248] width 72 height 10
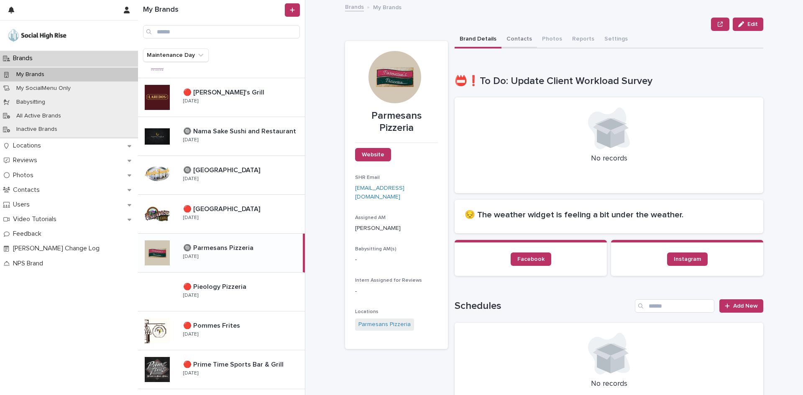
click at [524, 41] on button "Contacts" at bounding box center [520, 40] width 36 height 18
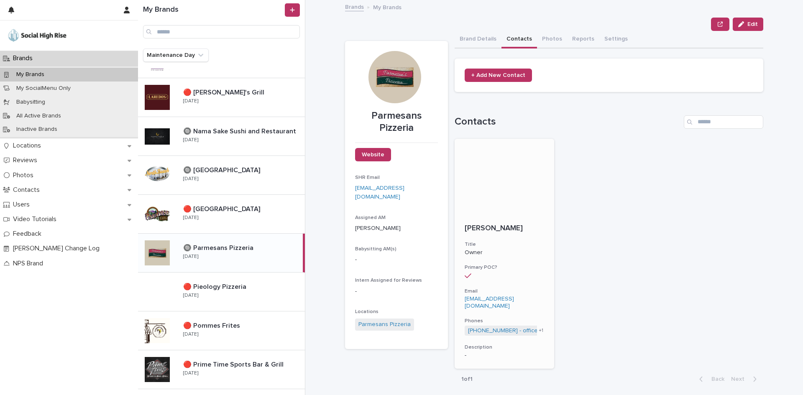
click at [517, 229] on p "[PERSON_NAME]" at bounding box center [504, 228] width 79 height 9
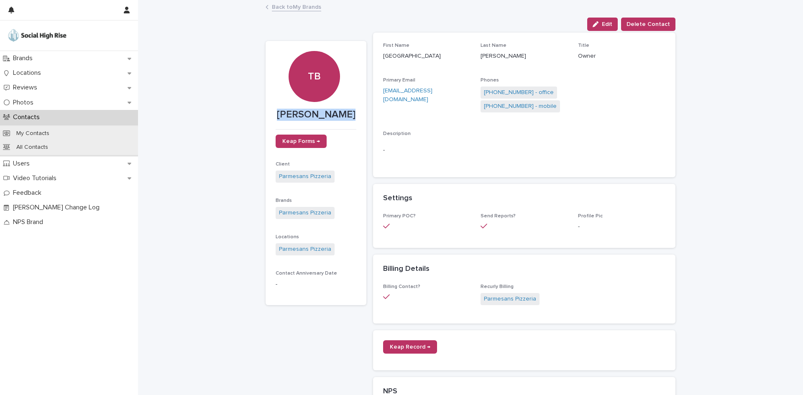
drag, startPoint x: 267, startPoint y: 116, endPoint x: 359, endPoint y: 115, distance: 92.5
click at [359, 115] on section "TB [PERSON_NAME] Keap Forms → Client Parmesans Pizzeria Brands Parmesans Pizzer…" at bounding box center [316, 173] width 101 height 265
click at [517, 105] on link "[PHONE_NUMBER] - mobile" at bounding box center [520, 106] width 73 height 9
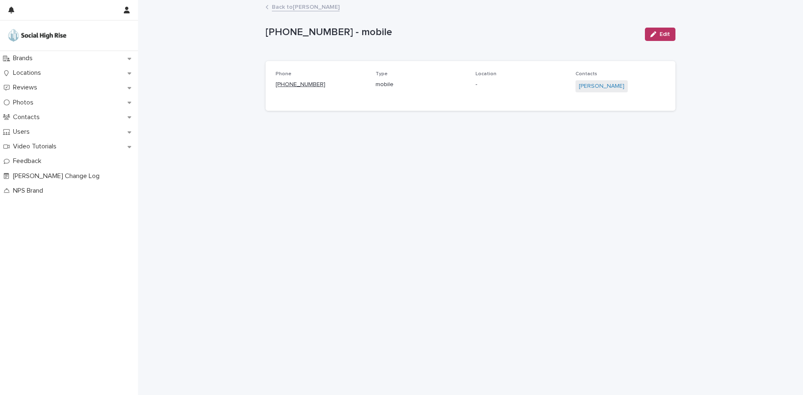
drag, startPoint x: 319, startPoint y: 83, endPoint x: 293, endPoint y: 83, distance: 25.9
click at [293, 83] on p "[PHONE_NUMBER]" at bounding box center [321, 84] width 90 height 9
click at [338, 87] on p "[PHONE_NUMBER]" at bounding box center [321, 84] width 90 height 9
drag, startPoint x: 321, startPoint y: 84, endPoint x: 282, endPoint y: 84, distance: 39.3
click at [282, 84] on p "[PHONE_NUMBER]" at bounding box center [321, 84] width 90 height 9
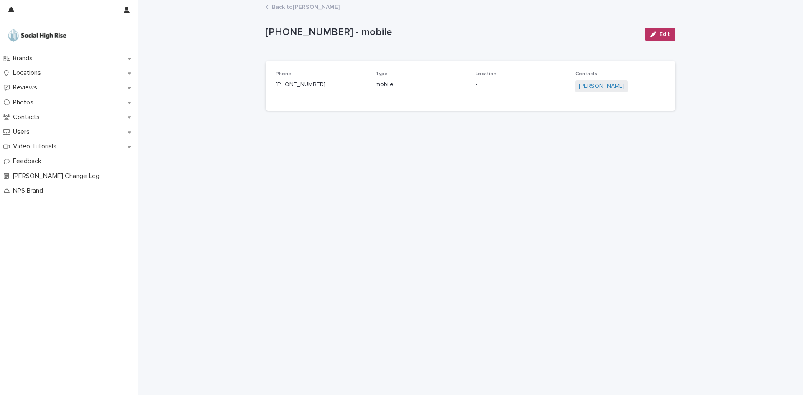
click at [287, 80] on div "[PHONE_NUMBER]" at bounding box center [321, 84] width 90 height 10
drag, startPoint x: 330, startPoint y: 84, endPoint x: 284, endPoint y: 86, distance: 46.5
click at [284, 86] on p "[PHONE_NUMBER]" at bounding box center [321, 84] width 90 height 9
click at [303, 8] on link "Back to [PERSON_NAME]" at bounding box center [306, 7] width 68 height 10
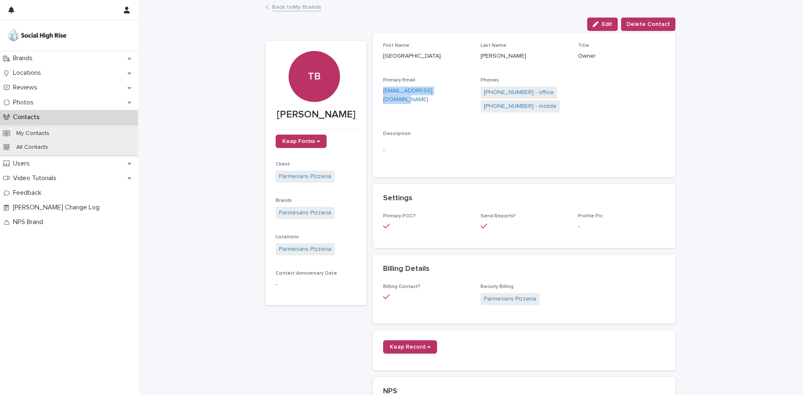
drag, startPoint x: 451, startPoint y: 90, endPoint x: 378, endPoint y: 90, distance: 72.4
click at [378, 90] on div "First Name [GEOGRAPHIC_DATA] Last Name [PERSON_NAME] Title Owner Primary Email …" at bounding box center [524, 105] width 302 height 145
click at [295, 8] on link "Back to My Brands" at bounding box center [296, 7] width 49 height 10
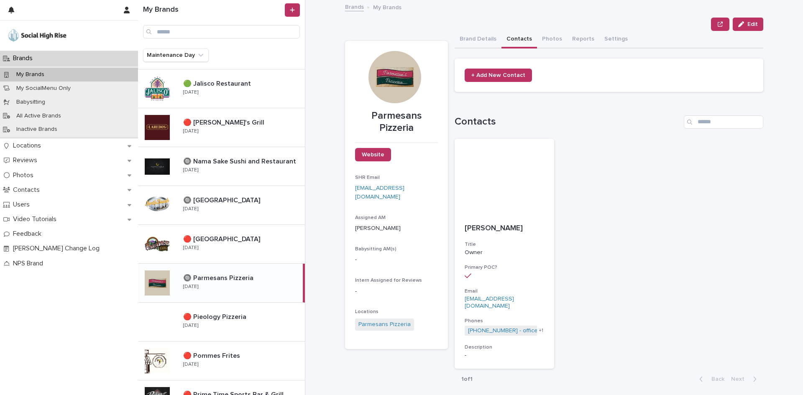
scroll to position [387, 0]
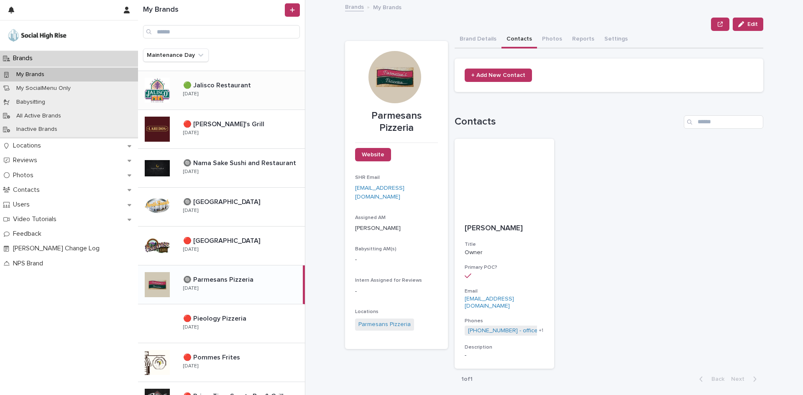
click at [244, 93] on div "🟢 Jalisco Restaurant 🟢 [GEOGRAPHIC_DATA] Restaurant [DATE]" at bounding box center [241, 90] width 128 height 24
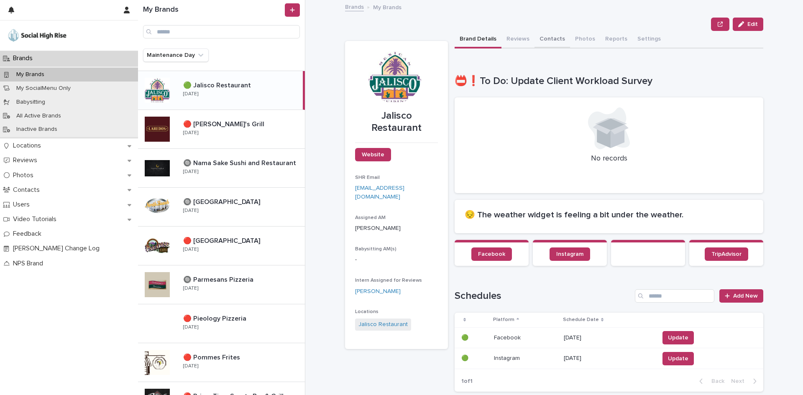
click at [542, 38] on button "Contacts" at bounding box center [553, 40] width 36 height 18
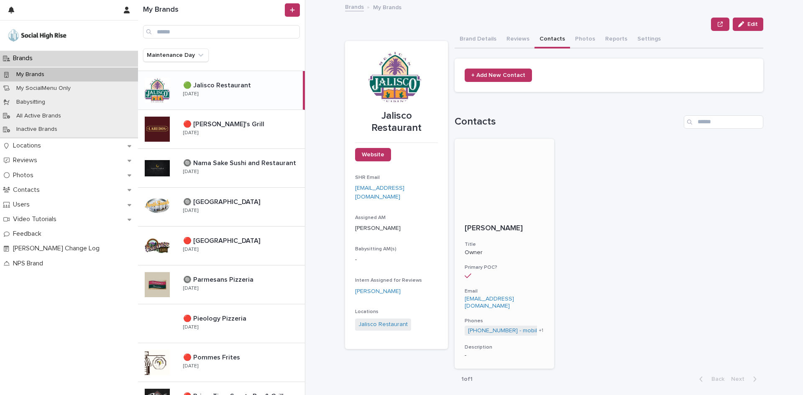
click at [514, 297] on link "[EMAIL_ADDRESS][DOMAIN_NAME]" at bounding box center [489, 302] width 49 height 13
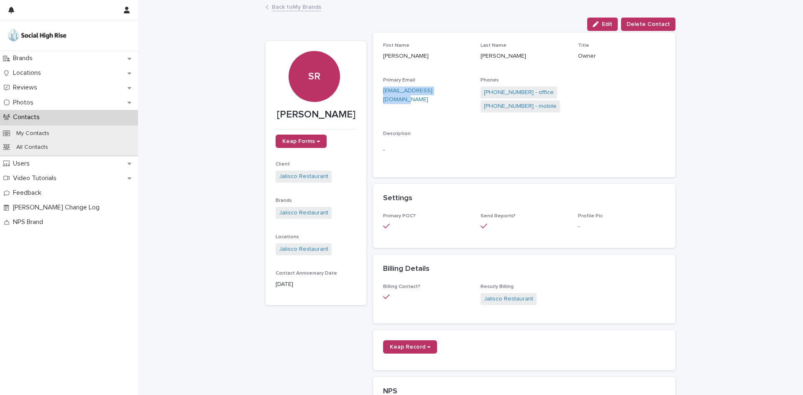
drag, startPoint x: 453, startPoint y: 89, endPoint x: 371, endPoint y: 90, distance: 82.0
click at [373, 90] on div "First Name [PERSON_NAME] Last Name [PERSON_NAME] Title Owner Primary Email [EMA…" at bounding box center [524, 105] width 302 height 145
click at [505, 110] on link "[PHONE_NUMBER] - mobile" at bounding box center [520, 106] width 73 height 9
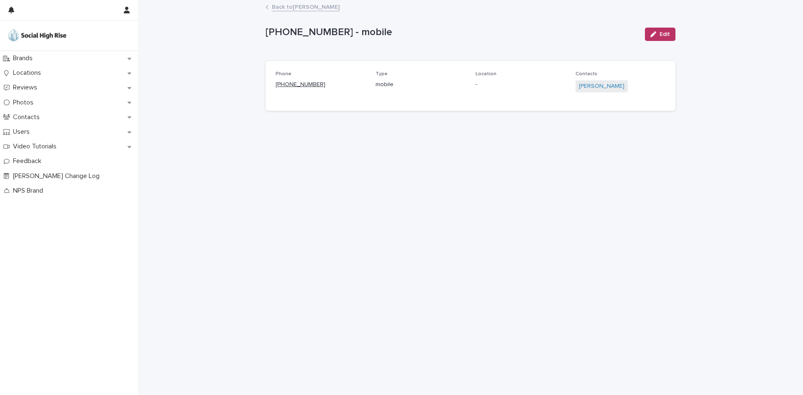
drag, startPoint x: 340, startPoint y: 83, endPoint x: 283, endPoint y: 85, distance: 56.9
click at [283, 85] on p "[PHONE_NUMBER]" at bounding box center [321, 84] width 90 height 9
click at [276, 6] on link "Back to [PERSON_NAME]" at bounding box center [306, 7] width 68 height 10
